Goal: Find specific page/section: Find specific page/section

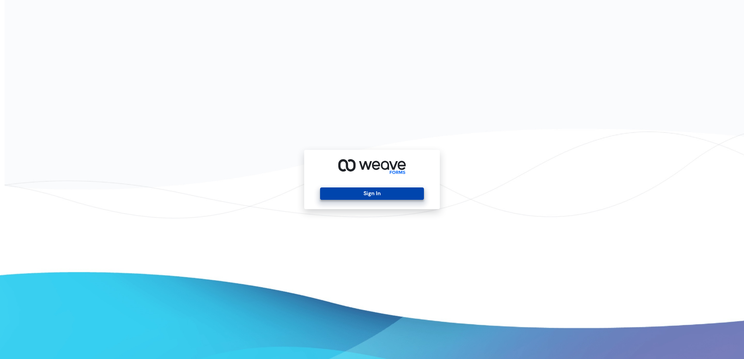
click at [380, 188] on button "Sign In" at bounding box center [371, 194] width 103 height 12
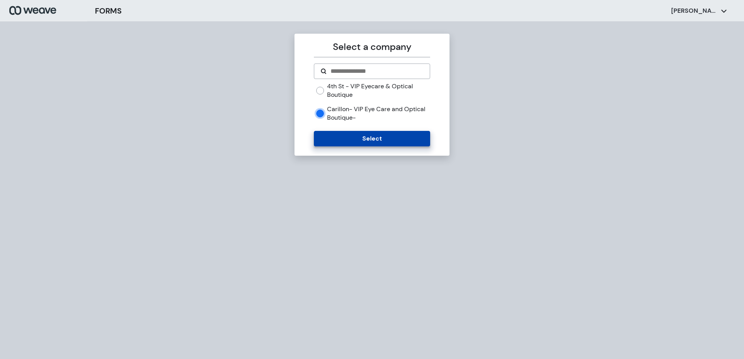
click at [359, 139] on button "Select" at bounding box center [372, 139] width 116 height 16
